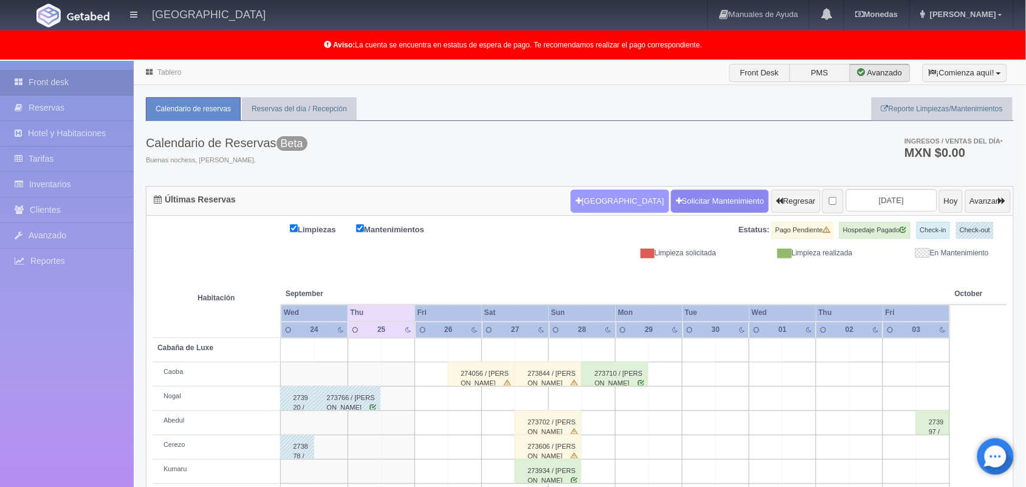
click at [585, 201] on button "[GEOGRAPHIC_DATA]" at bounding box center [620, 201] width 98 height 23
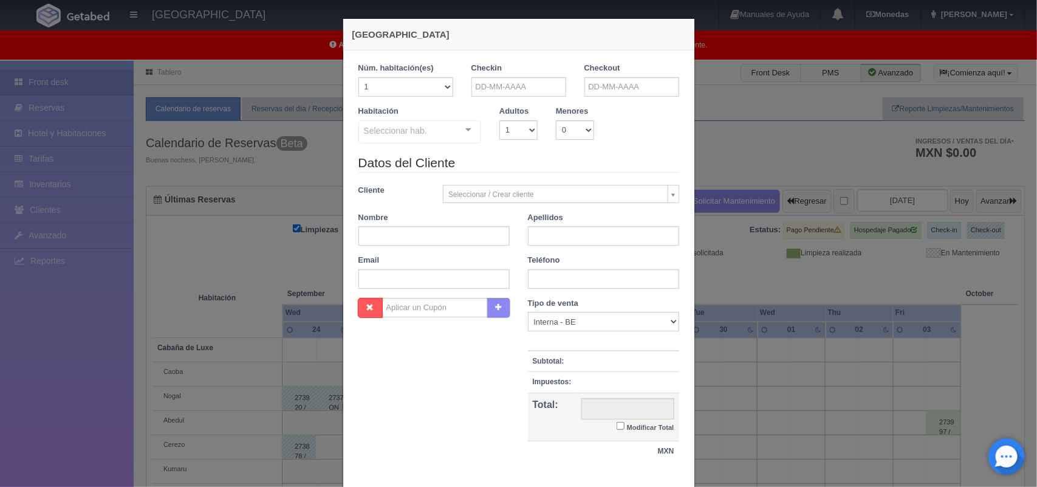
checkbox input "false"
click at [507, 88] on input "text" at bounding box center [518, 86] width 95 height 19
click at [542, 204] on link "25" at bounding box center [545, 200] width 16 height 18
type input "[DATE]"
checkbox input "false"
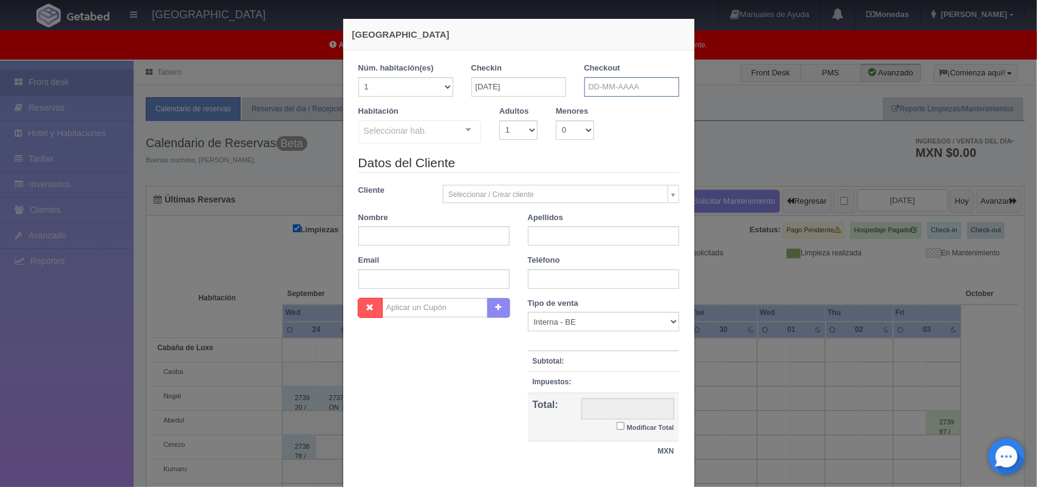
click at [636, 93] on input "text" at bounding box center [632, 86] width 95 height 19
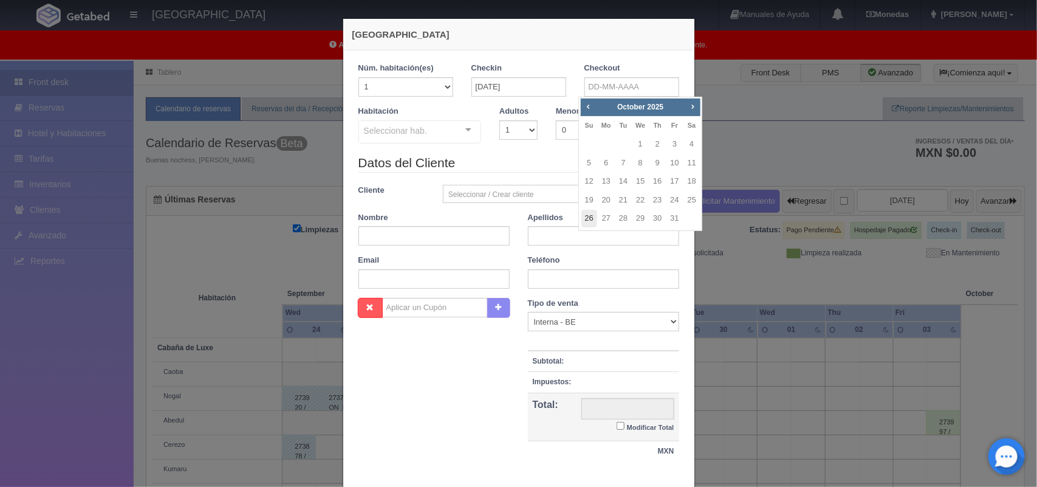
click at [585, 223] on link "26" at bounding box center [589, 219] width 16 height 18
type input "[DATE]"
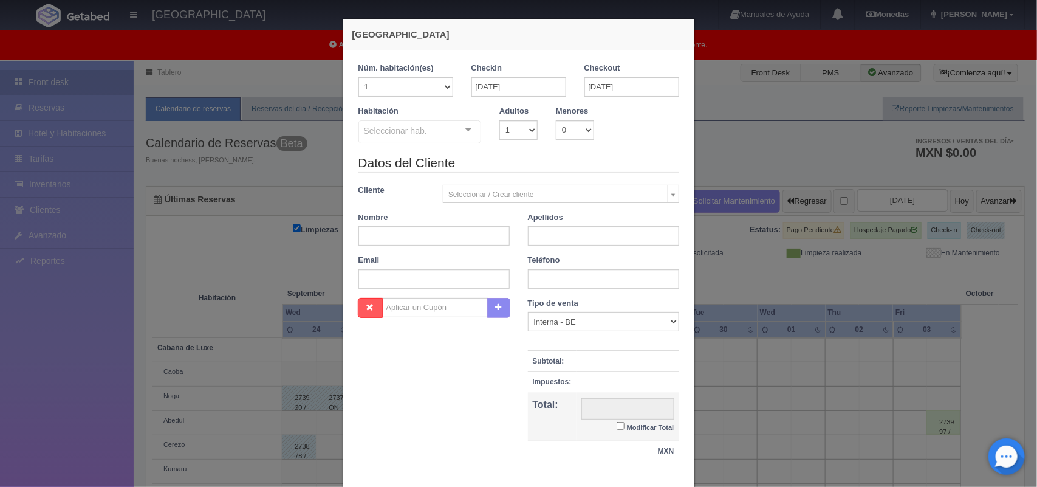
checkbox input "false"
click at [510, 131] on select "1 2 3 4 5 6 7 8 9 10" at bounding box center [518, 129] width 38 height 19
select select "2"
click at [499, 120] on select "1 2 3 4 5 6 7 8 9 10" at bounding box center [518, 129] width 38 height 19
checkbox input "false"
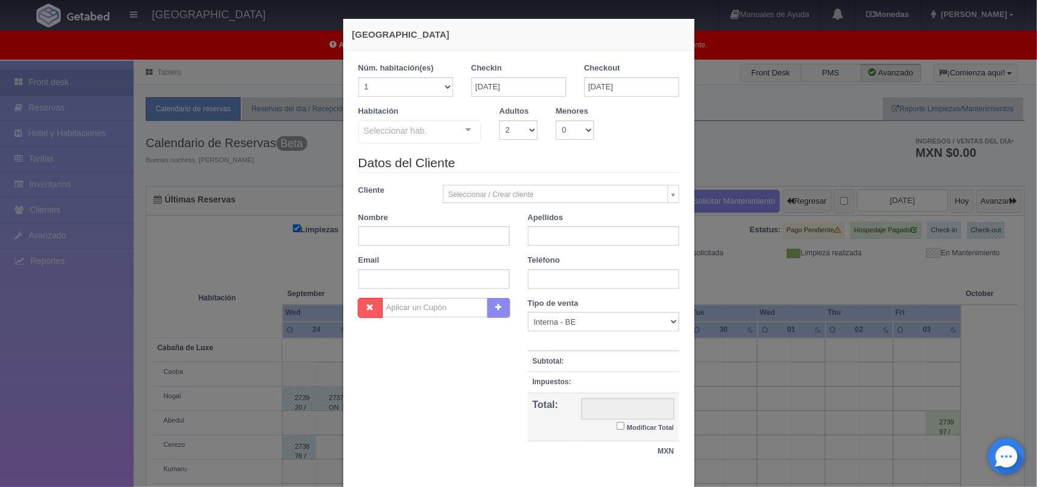
click at [456, 132] on div "Seleccionar hab. Cabaña de Luxe Cabaña de Luxe - Sin asignar Cabaña Standard Ca…" at bounding box center [419, 132] width 123 height 24
click at [608, 83] on input "[DATE]" at bounding box center [632, 86] width 95 height 19
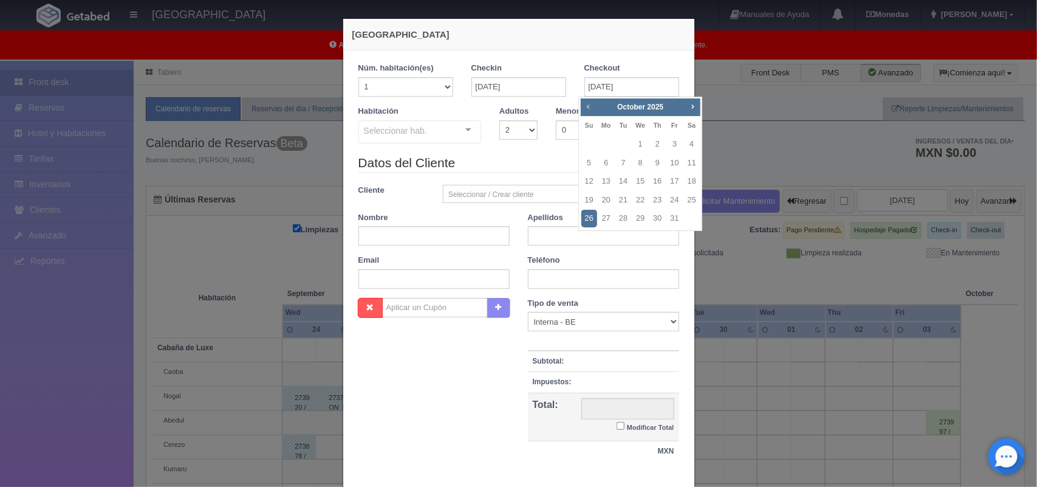
click at [588, 108] on span "Prev" at bounding box center [588, 106] width 10 height 10
click at [670, 202] on link "26" at bounding box center [675, 200] width 16 height 18
type input "[DATE]"
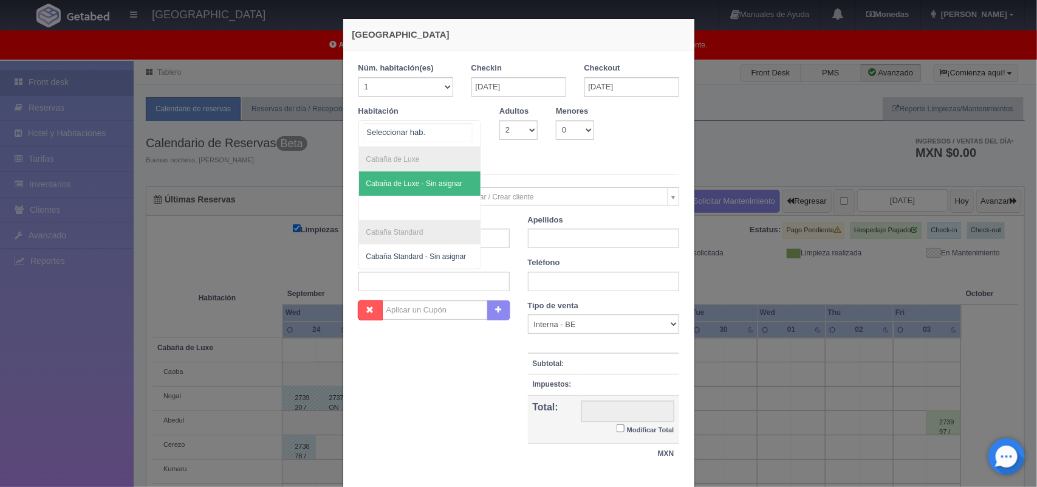
click at [464, 132] on div at bounding box center [468, 130] width 24 height 18
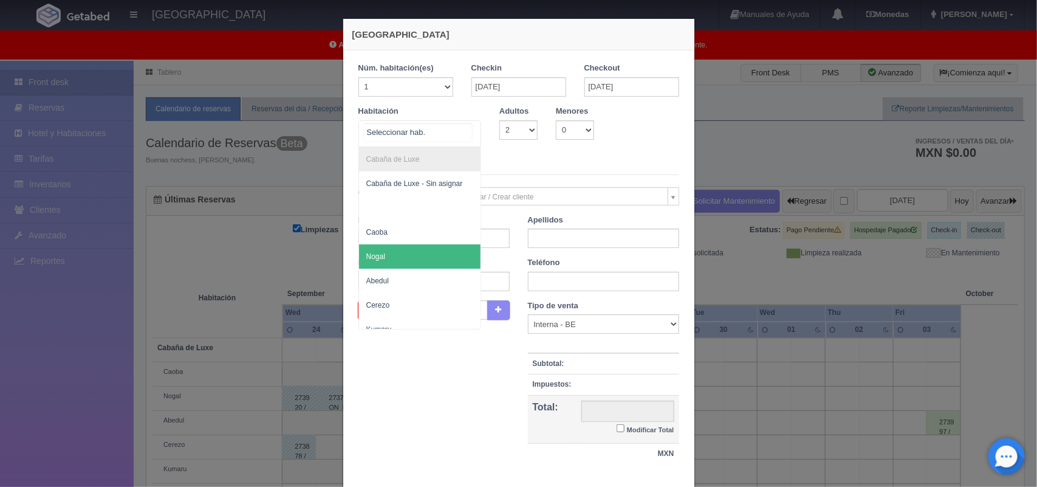
click at [454, 250] on span "Nogal" at bounding box center [420, 256] width 122 height 24
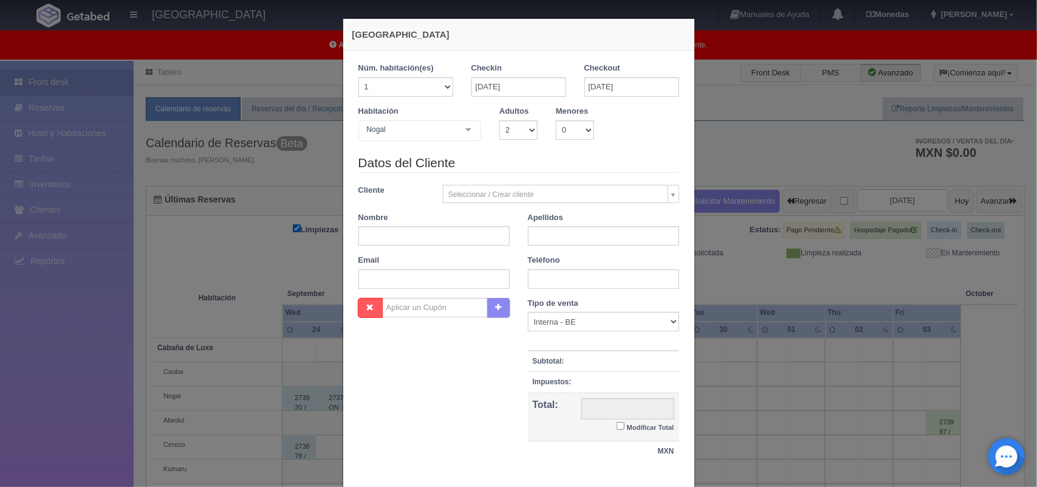
checkbox input "false"
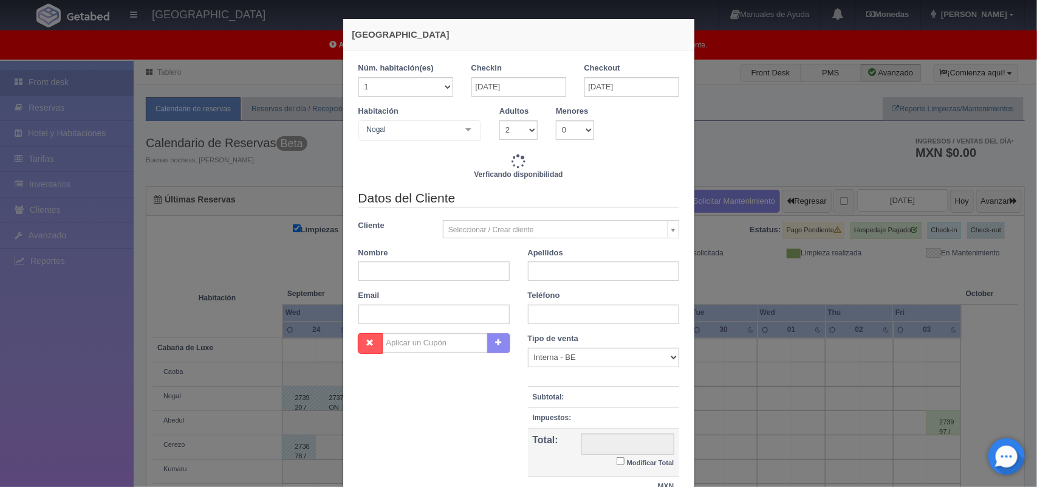
type input "1500.00"
checkbox input "false"
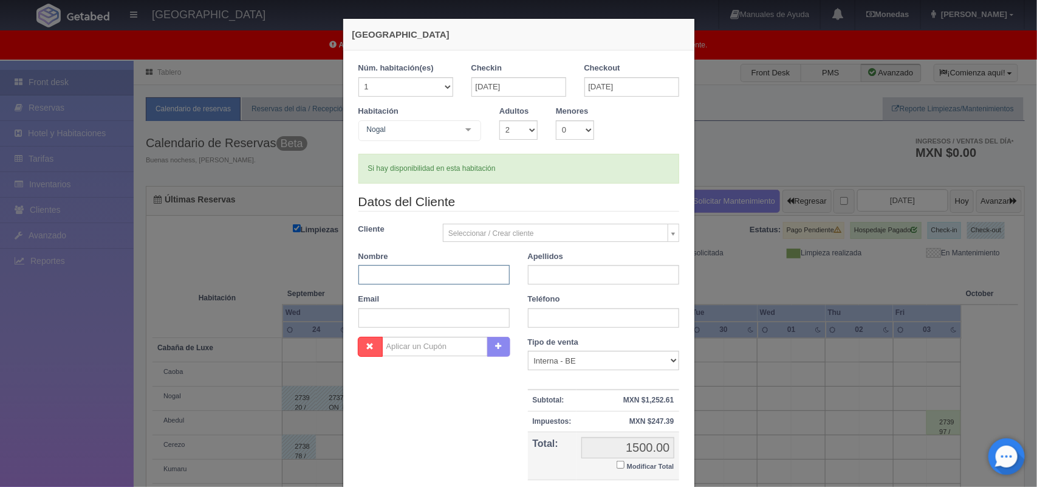
click at [442, 278] on input "text" at bounding box center [433, 274] width 151 height 19
type input "[PERSON_NAME]"
click at [581, 281] on input "text" at bounding box center [603, 274] width 151 height 19
type input "[PERSON_NAME]"
click at [581, 312] on input "text" at bounding box center [603, 317] width 151 height 19
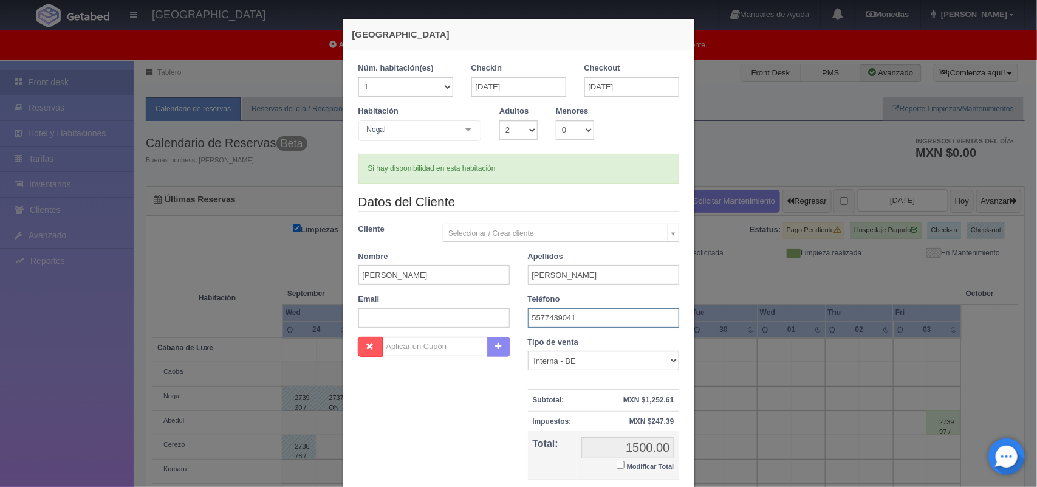
type input "5577439041"
click at [617, 467] on input "Modificar Total" at bounding box center [621, 465] width 8 height 8
checkbox input "true"
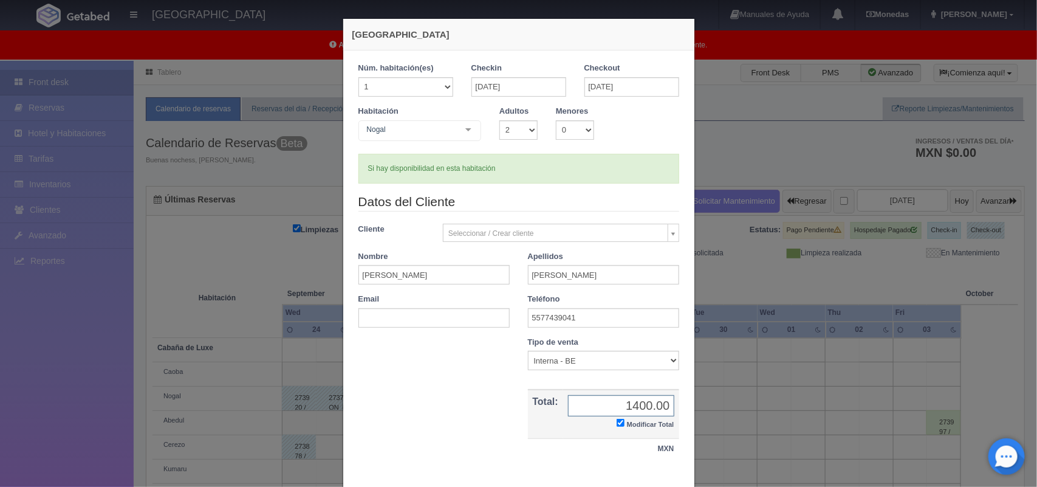
scroll to position [70, 0]
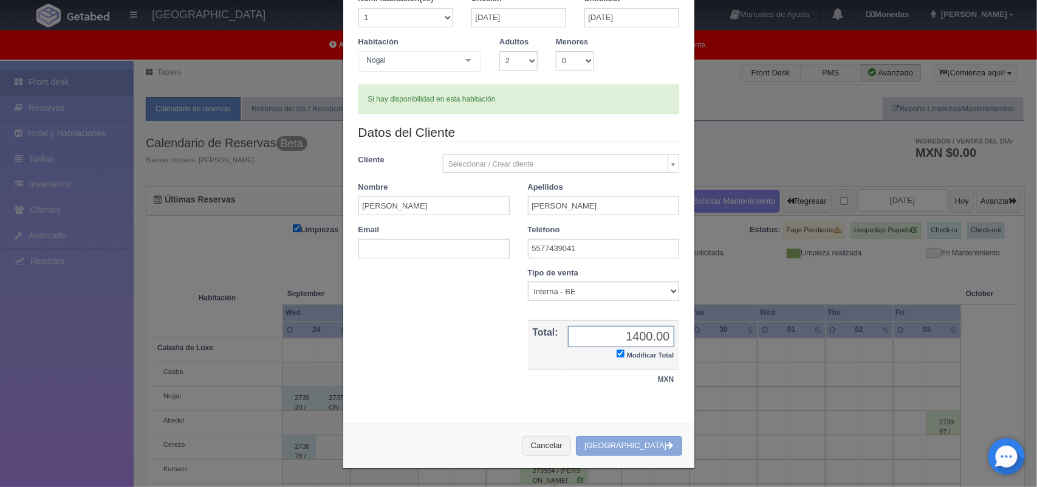
type input "1400.00"
click at [642, 450] on button "[GEOGRAPHIC_DATA]" at bounding box center [629, 446] width 106 height 20
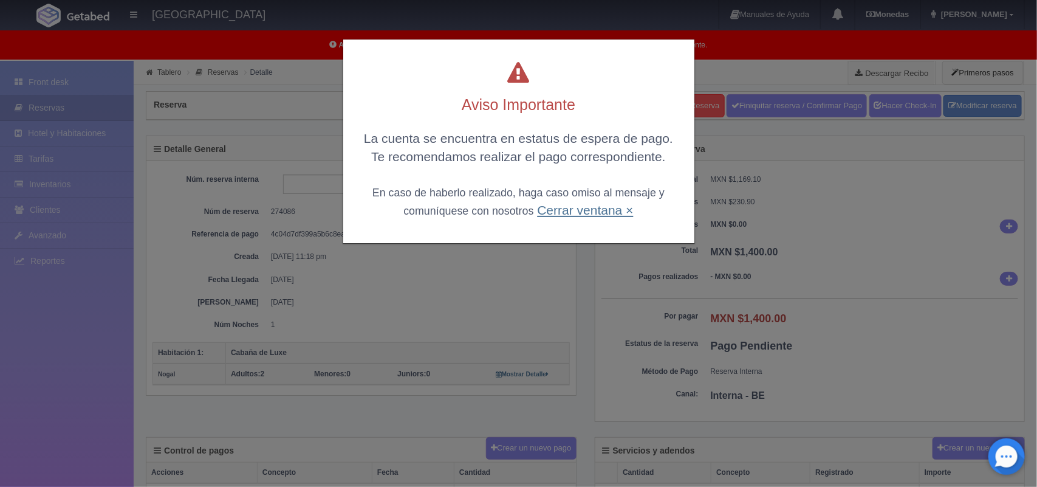
click at [575, 216] on link "Cerrar ventana ×" at bounding box center [585, 210] width 96 height 14
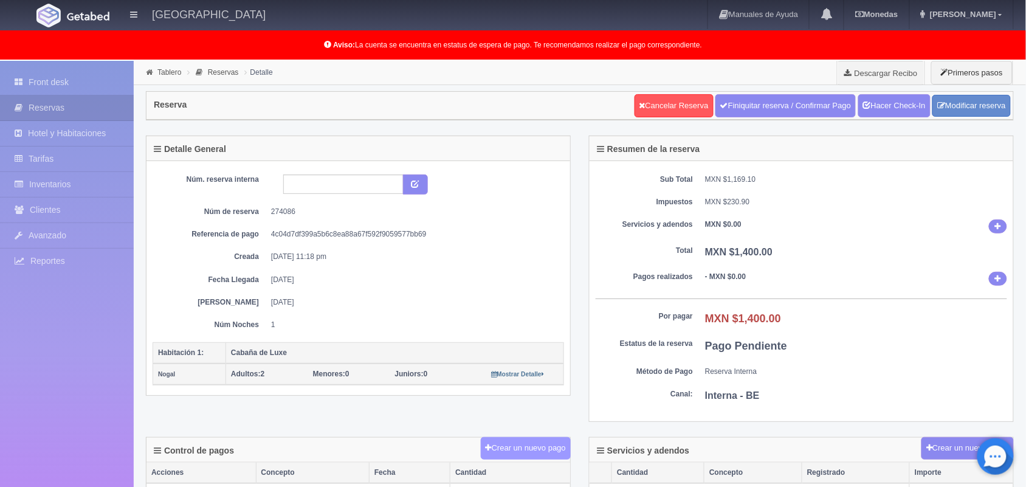
click at [519, 453] on button "Crear un nuevo pago" at bounding box center [526, 448] width 90 height 22
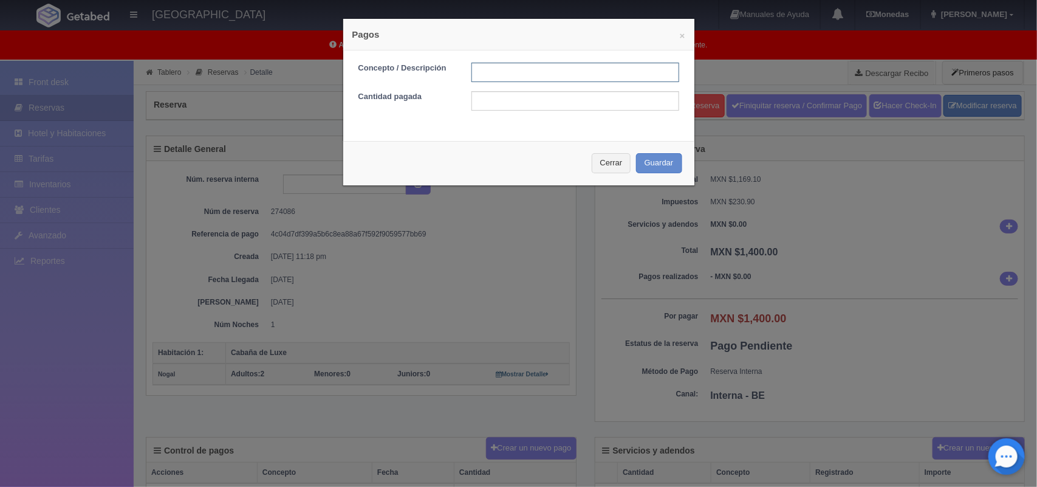
click at [520, 73] on input "text" at bounding box center [575, 72] width 208 height 19
type input "pago con tarjeta [DATE]"
click at [575, 93] on input "text" at bounding box center [575, 100] width 208 height 19
type input "1400.00"
click at [663, 165] on button "Guardar" at bounding box center [659, 163] width 46 height 20
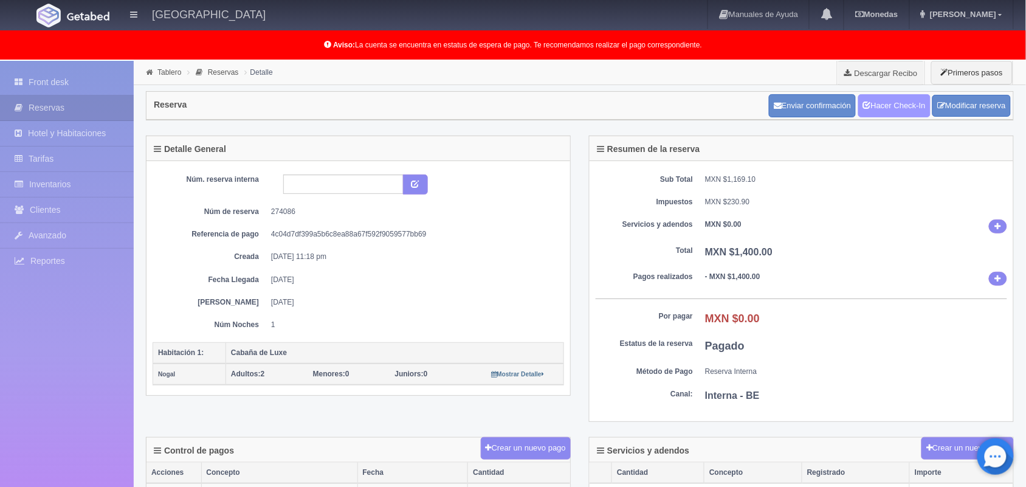
click at [902, 104] on link "Hacer Check-In" at bounding box center [894, 105] width 72 height 23
